Goal: Information Seeking & Learning: Learn about a topic

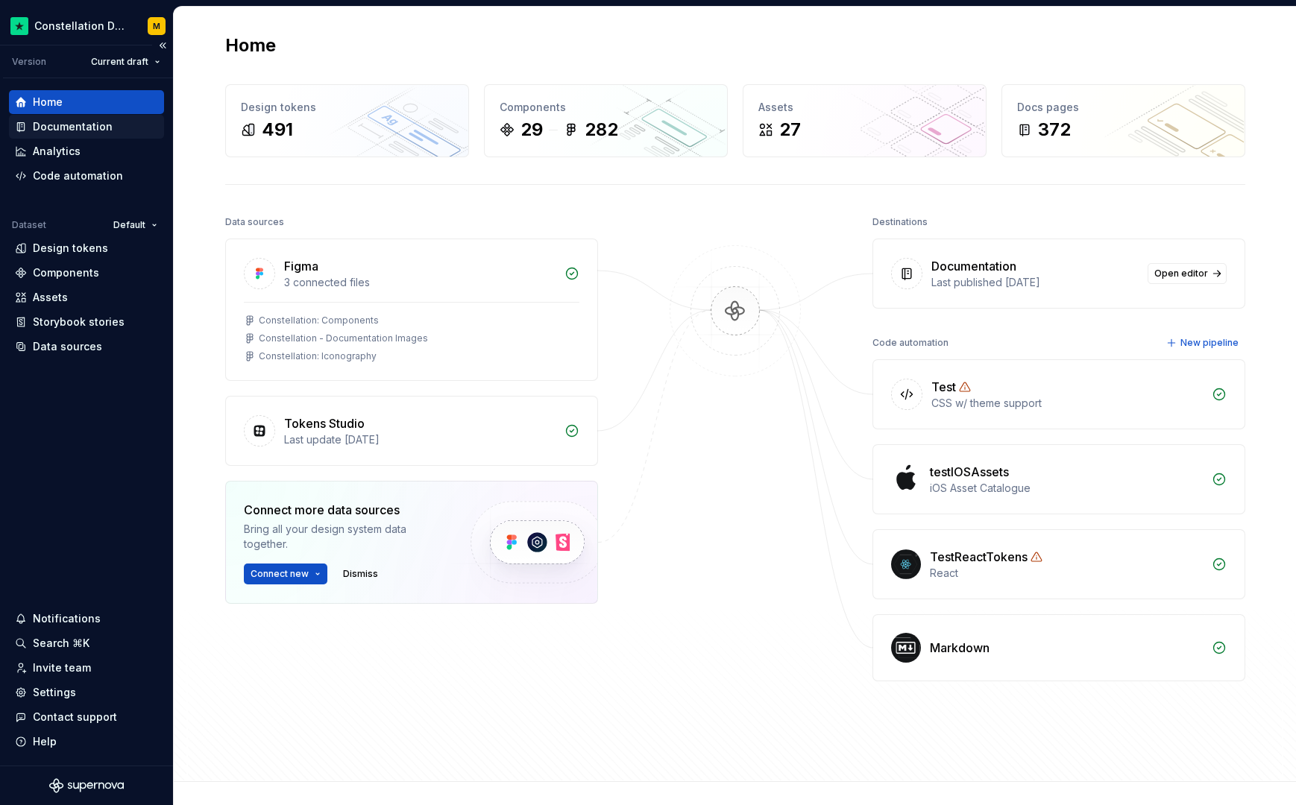
click at [96, 130] on div "Documentation" at bounding box center [73, 126] width 80 height 15
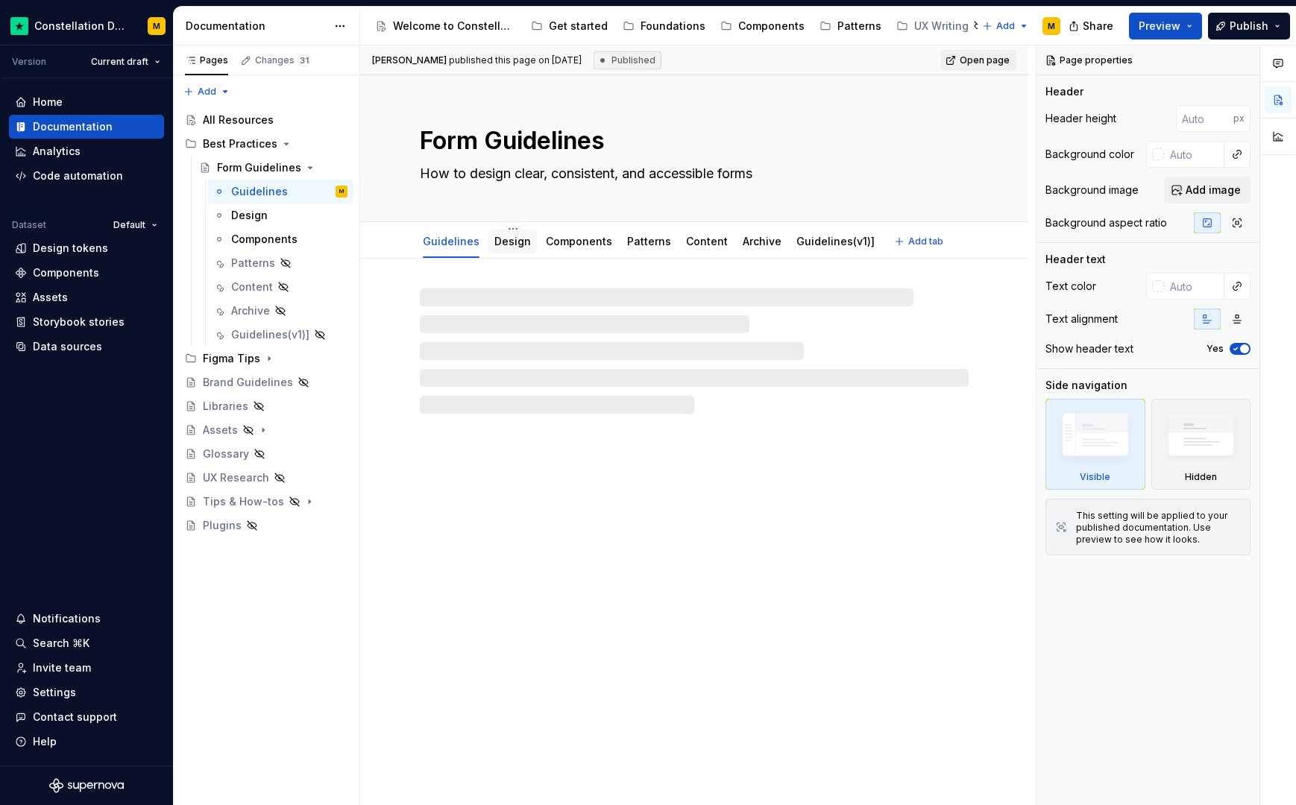
click at [519, 233] on div "Design" at bounding box center [512, 242] width 37 height 18
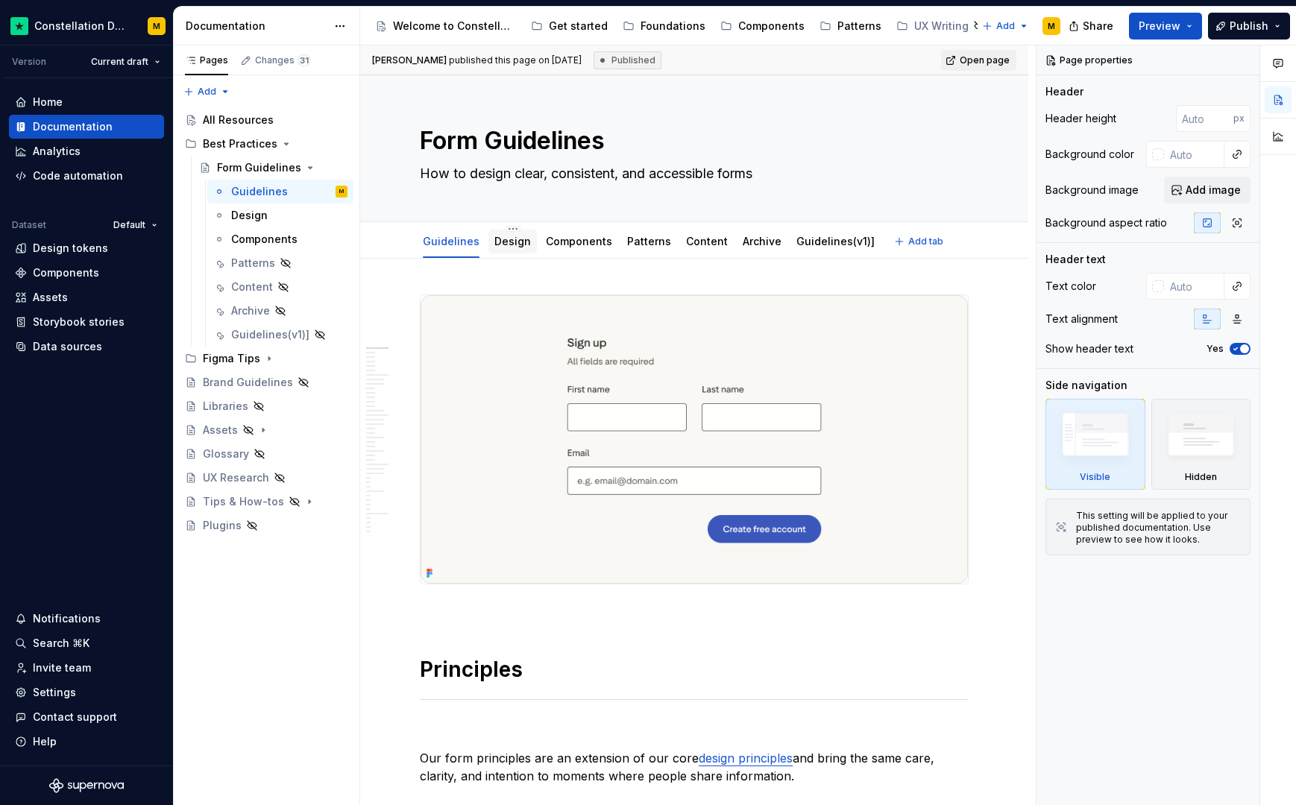
click at [509, 250] on div "Design" at bounding box center [512, 242] width 48 height 24
click at [505, 243] on link "Design" at bounding box center [512, 241] width 37 height 13
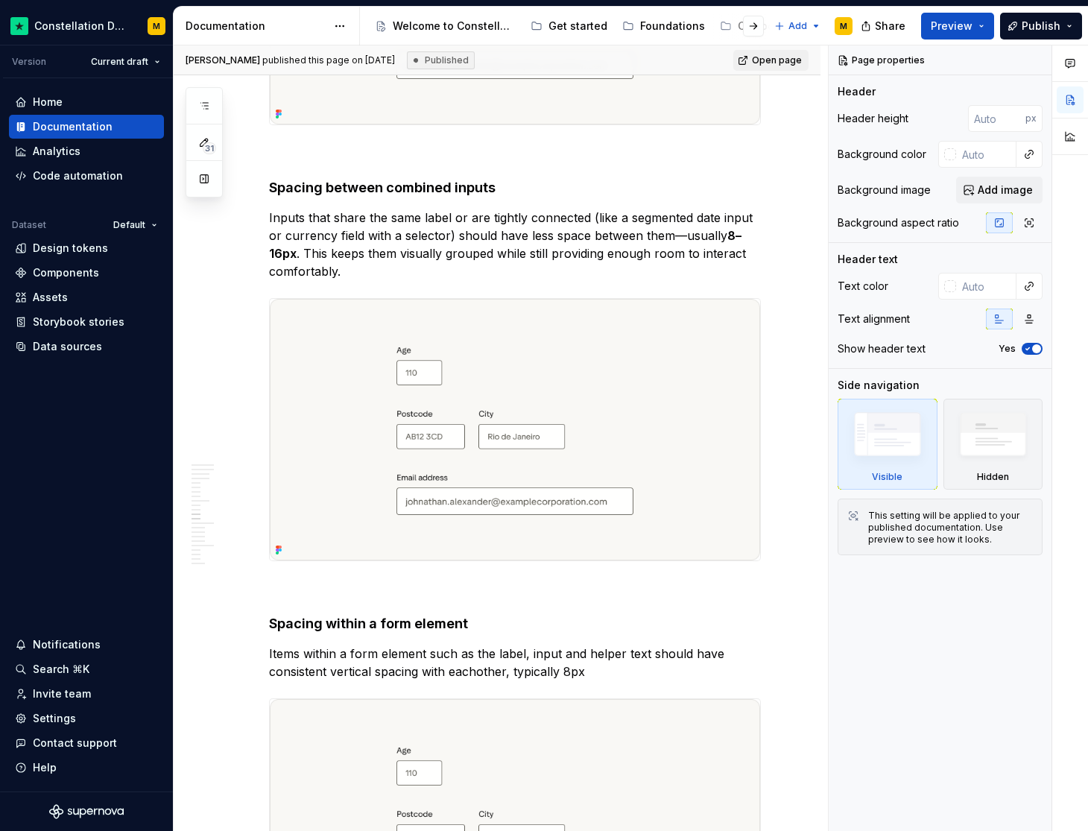
scroll to position [4706, 0]
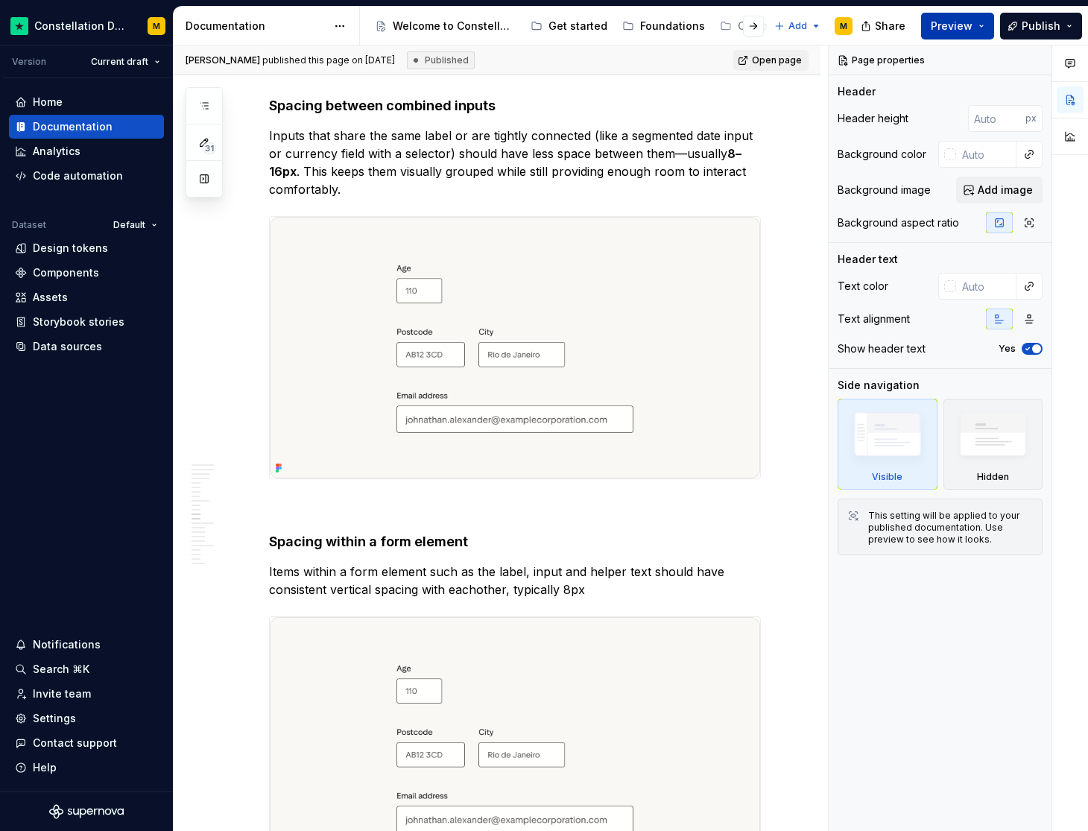
click at [935, 28] on span "Preview" at bounding box center [952, 26] width 42 height 15
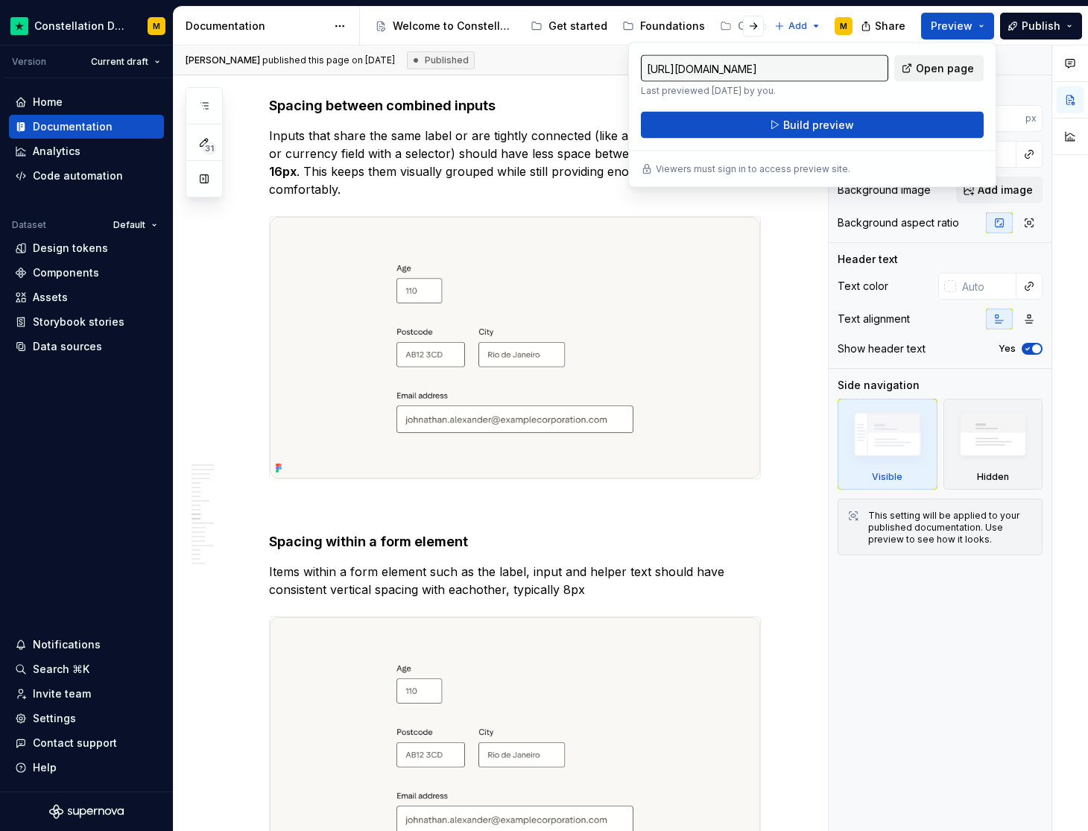
click at [921, 65] on span "Open page" at bounding box center [945, 68] width 58 height 15
type textarea "*"
